Goal: Find specific page/section: Find specific page/section

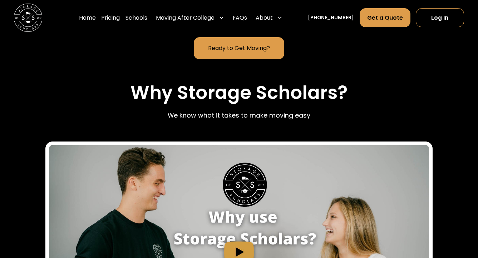
scroll to position [673, 0]
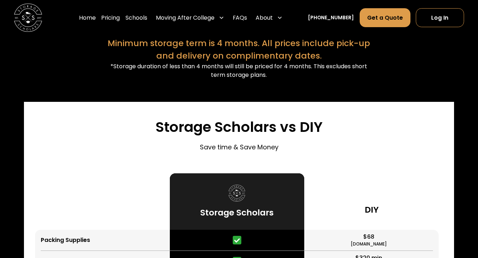
scroll to position [1523, 0]
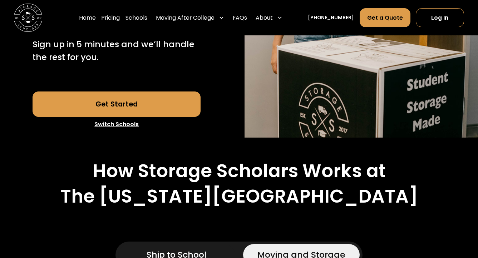
scroll to position [214, 0]
